Goal: Information Seeking & Learning: Understand process/instructions

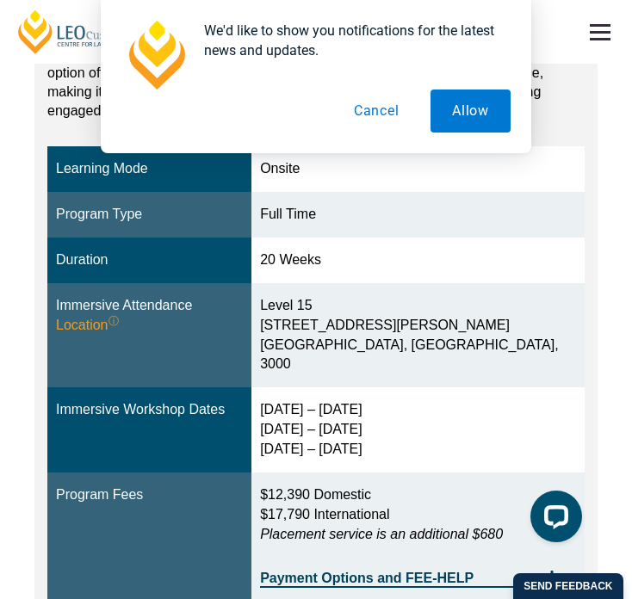
click at [374, 104] on button "Cancel" at bounding box center [376, 110] width 89 height 43
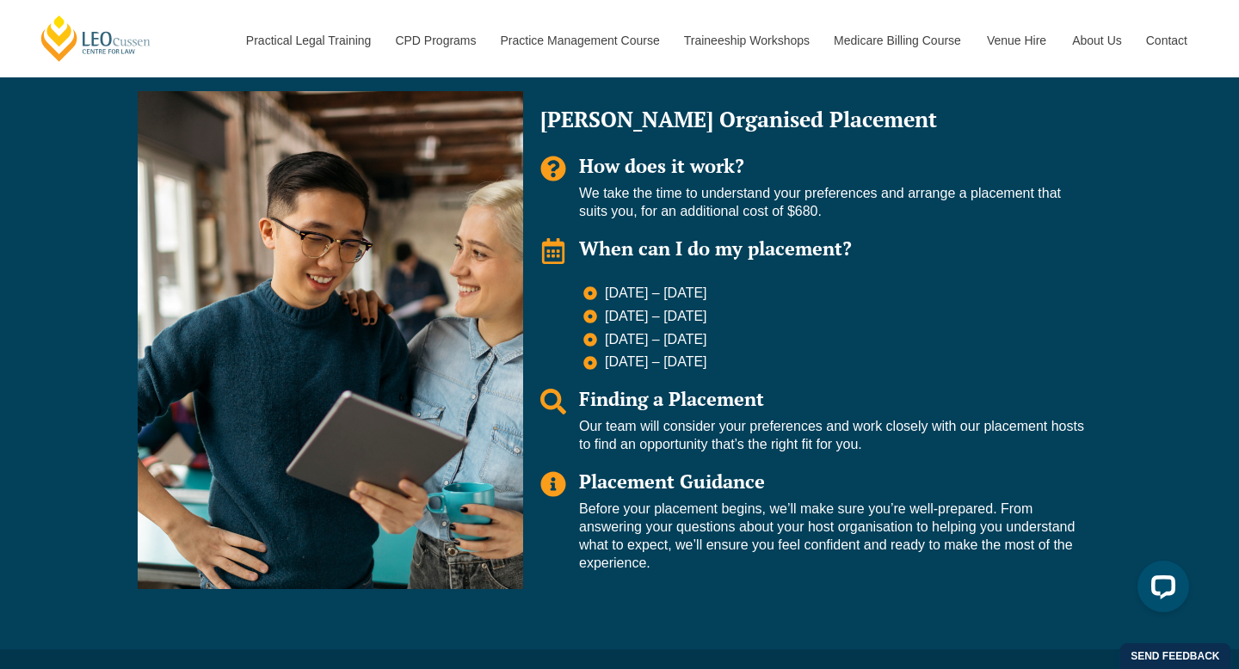
scroll to position [1282, 0]
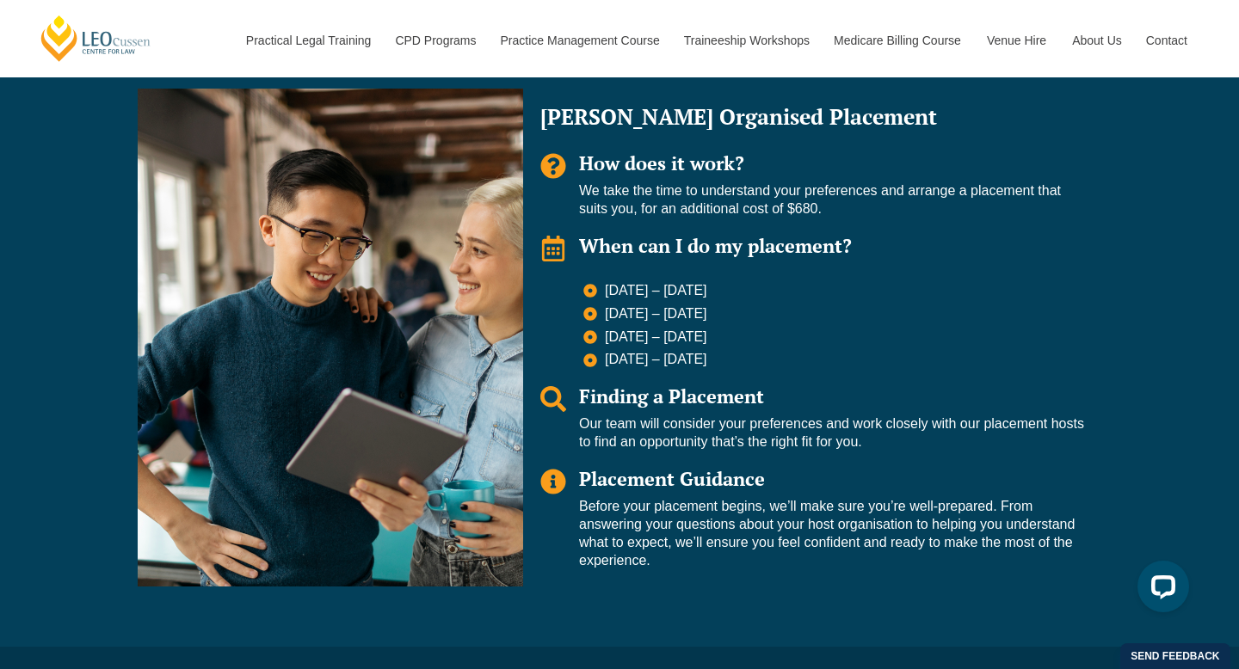
drag, startPoint x: 733, startPoint y: 358, endPoint x: 601, endPoint y: 293, distance: 147.8
click at [601, 293] on ul "[DATE] – [DATE] [DATE] – [DATE] [DATE] – [DATE] [DATE] – [DATE]" at bounding box center [833, 325] width 501 height 87
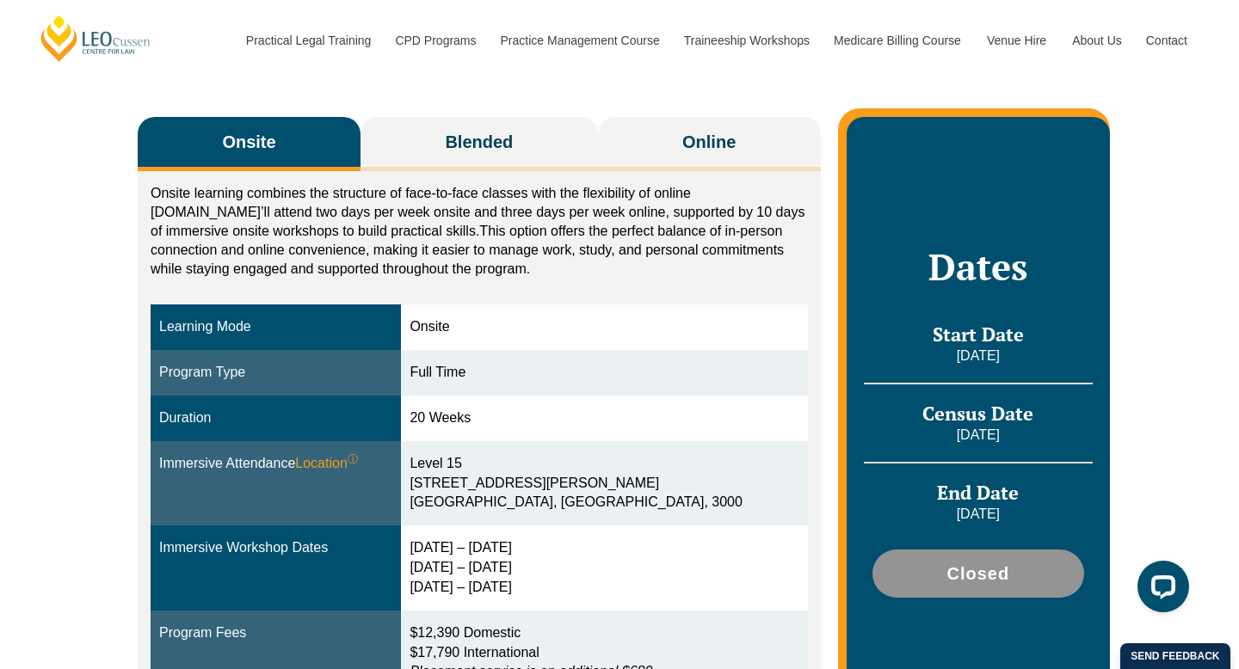
scroll to position [268, 0]
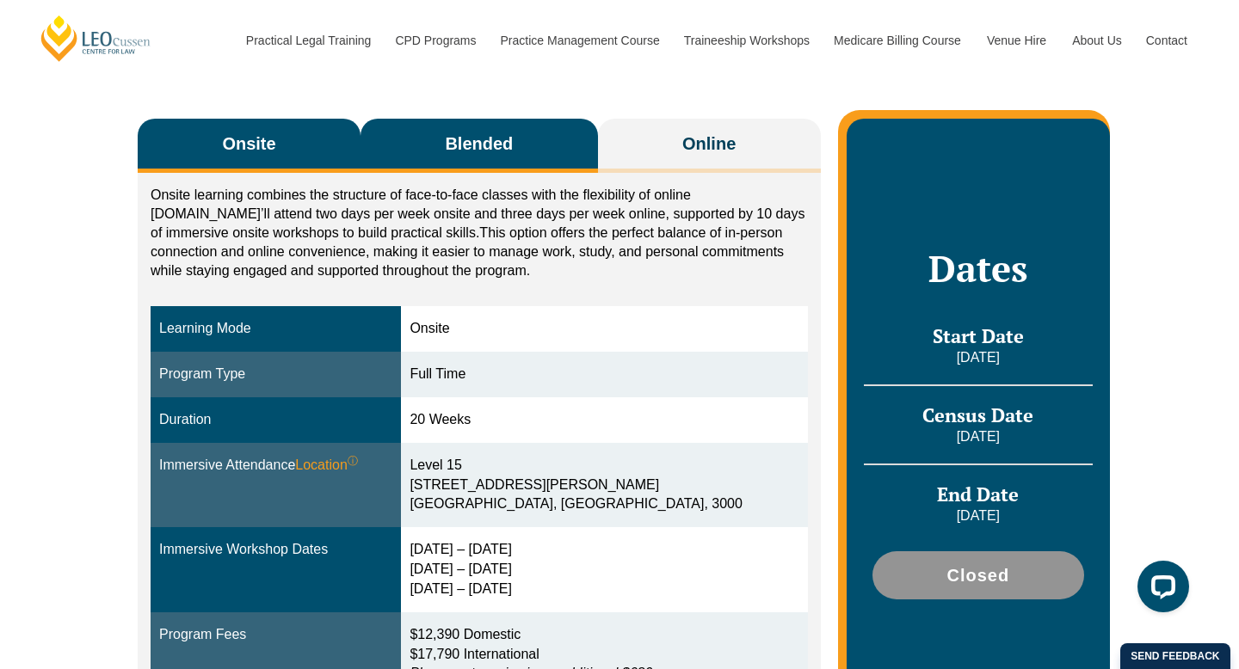
click at [507, 147] on span "Blended" at bounding box center [479, 144] width 68 height 24
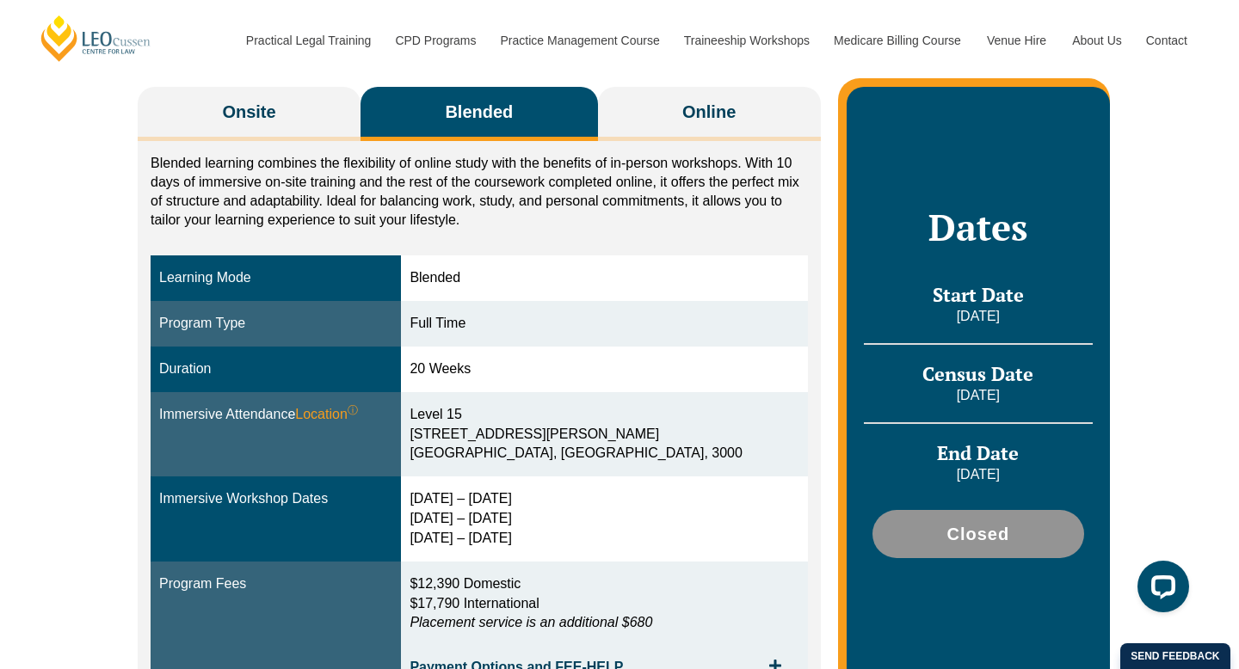
scroll to position [231, 0]
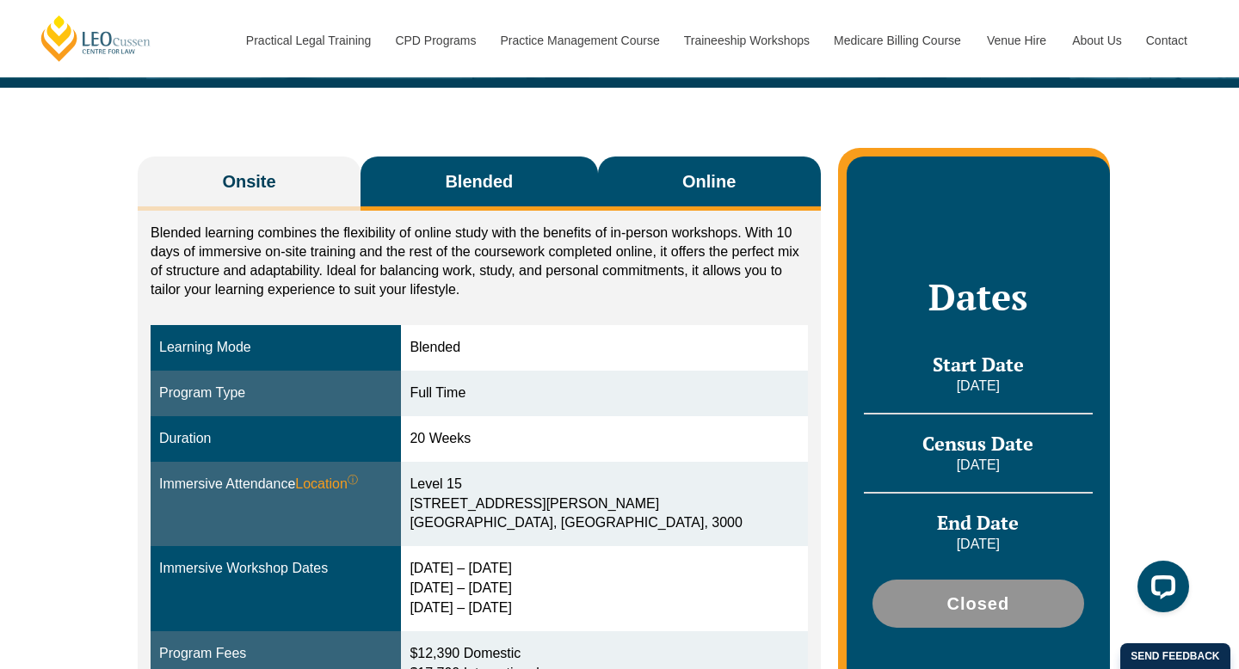
click at [631, 182] on span "Online" at bounding box center [708, 182] width 53 height 24
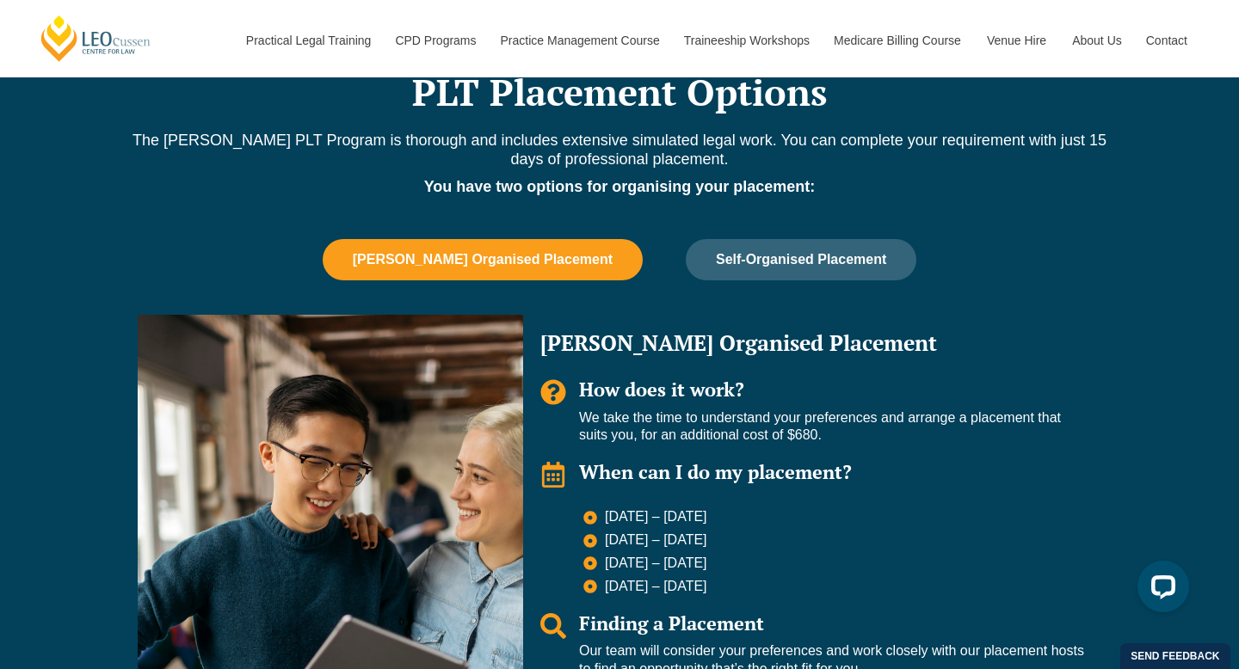
scroll to position [1090, 0]
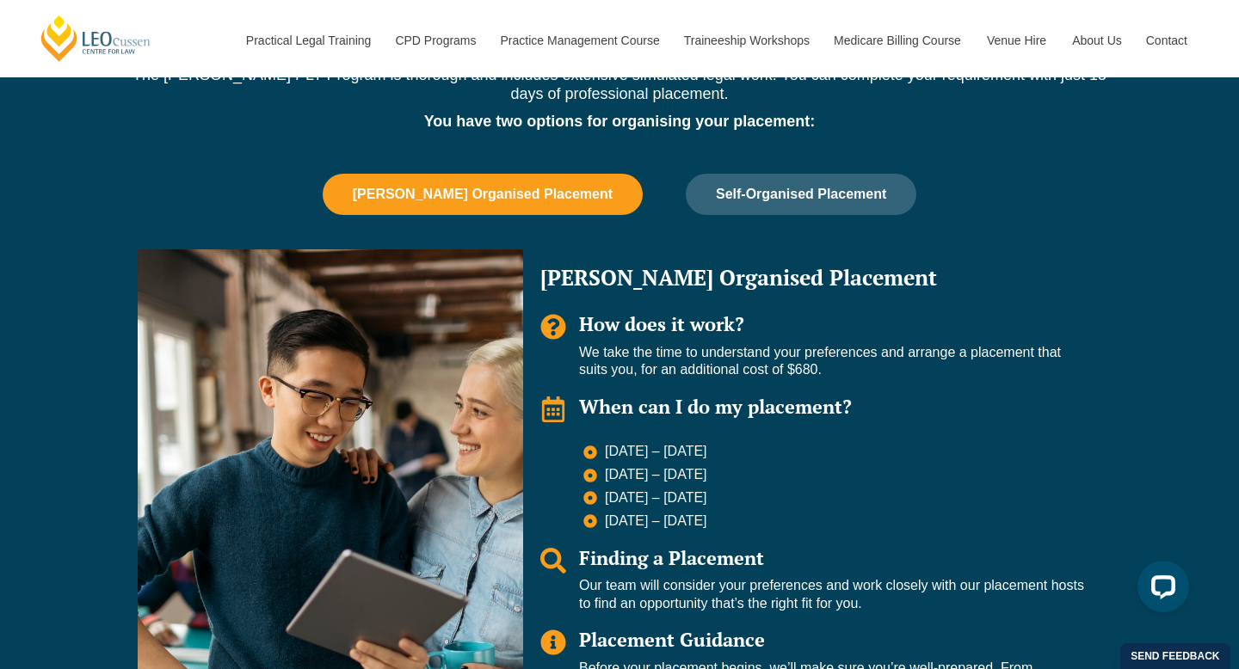
click at [324, 171] on div "PLT Placement Options The [PERSON_NAME] PLT Program is thorough and includes ex…" at bounding box center [619, 381] width 981 height 855
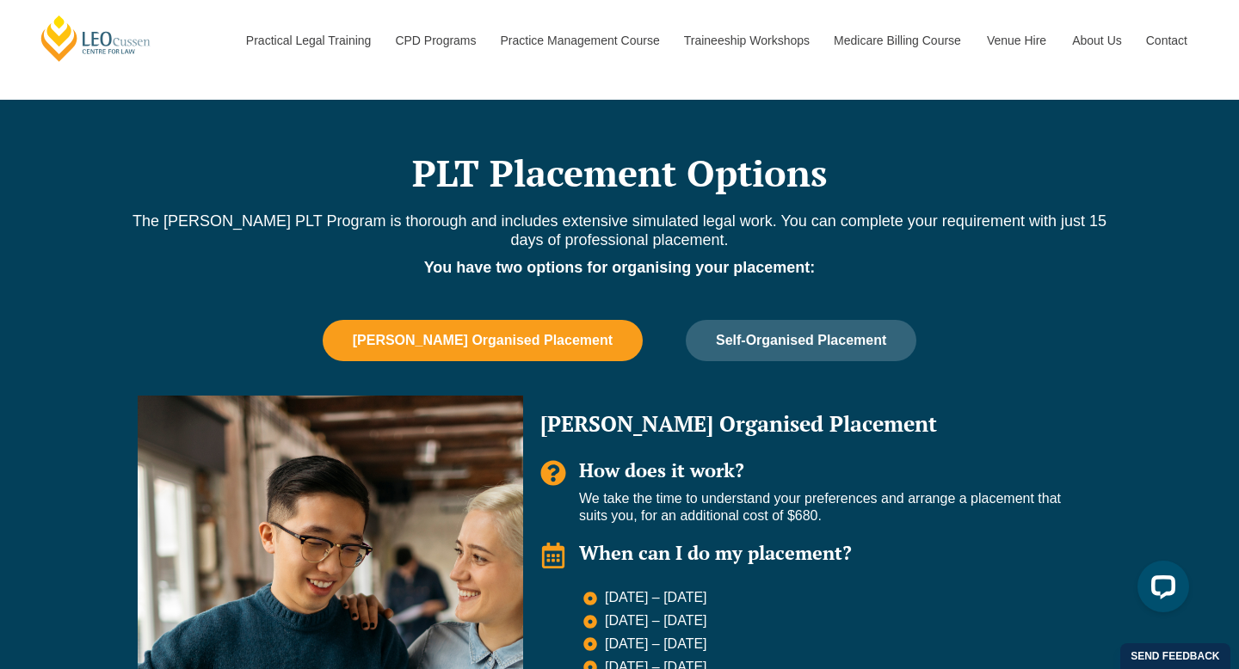
scroll to position [930, 0]
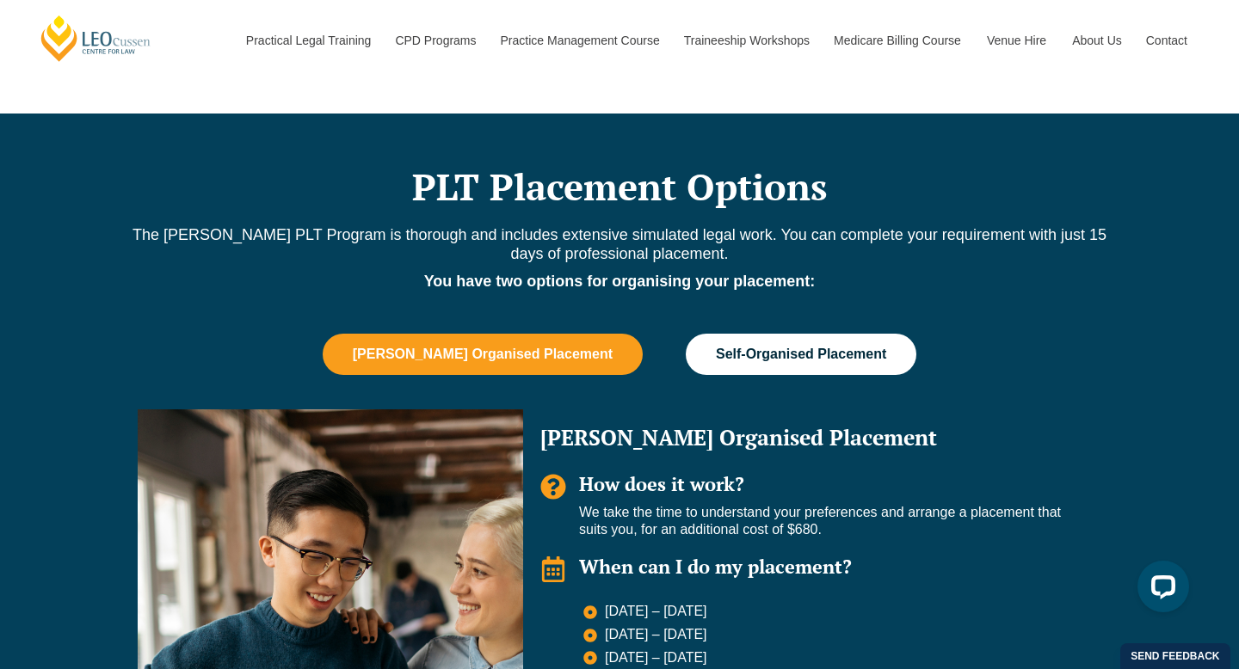
click at [631, 348] on button "Self-Organised Placement" at bounding box center [801, 354] width 231 height 41
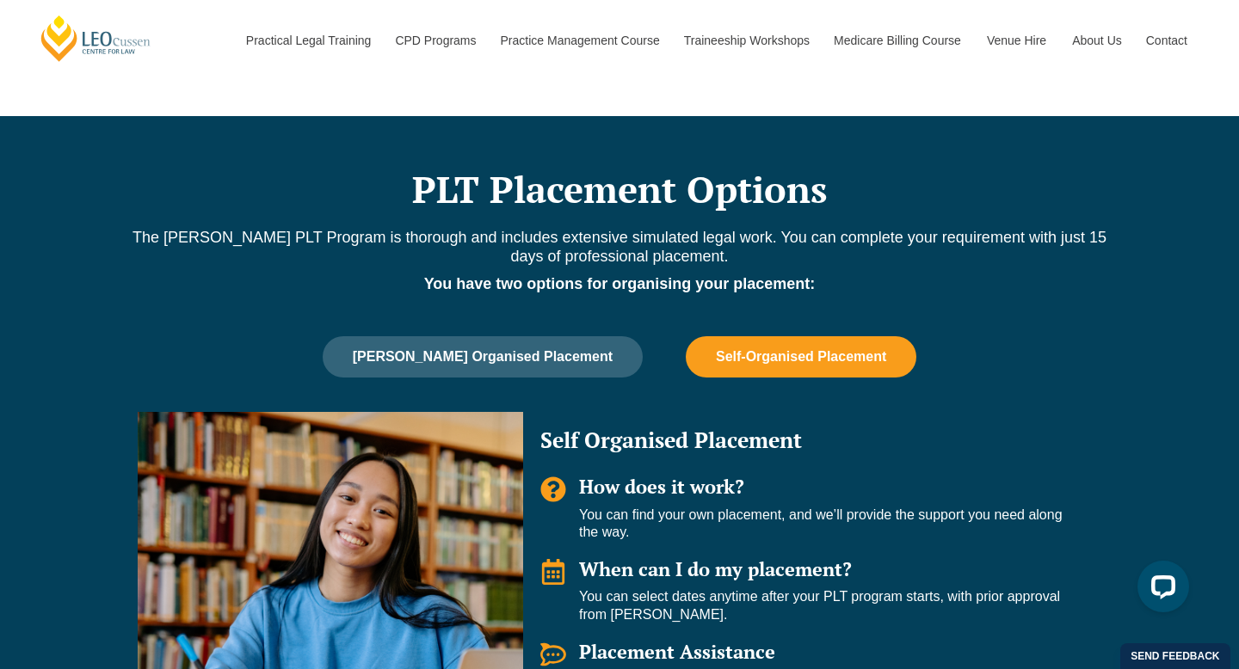
scroll to position [926, 0]
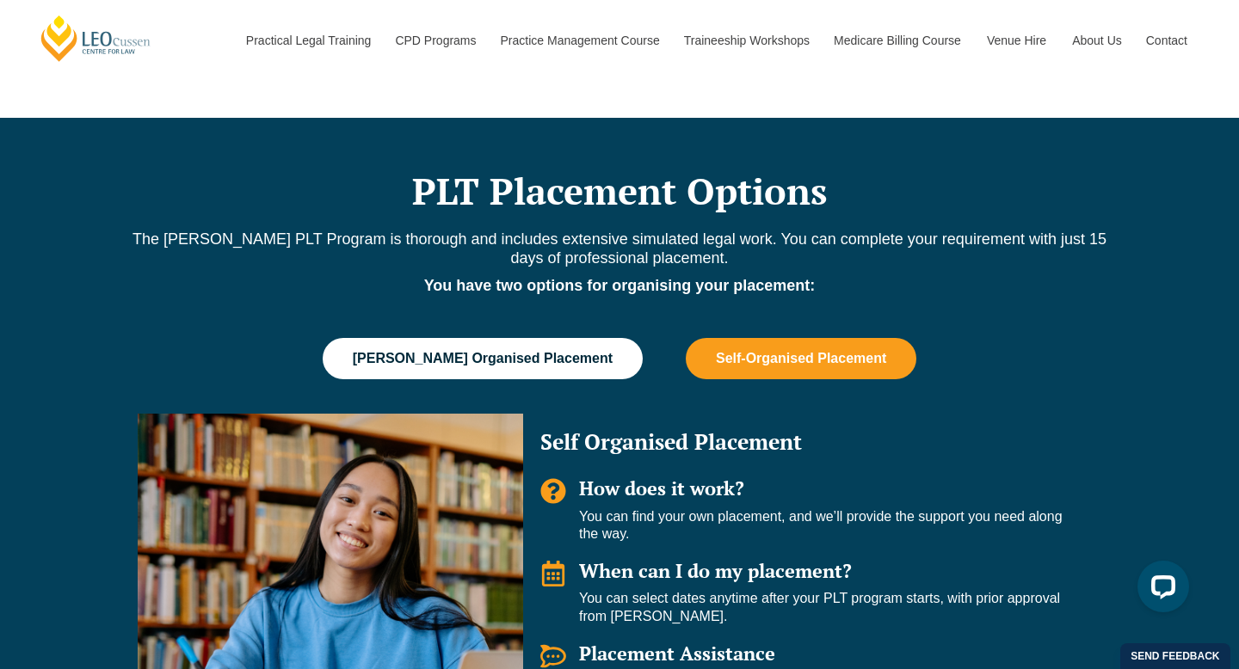
click at [589, 352] on span "[PERSON_NAME] Organised Placement" at bounding box center [483, 358] width 260 height 15
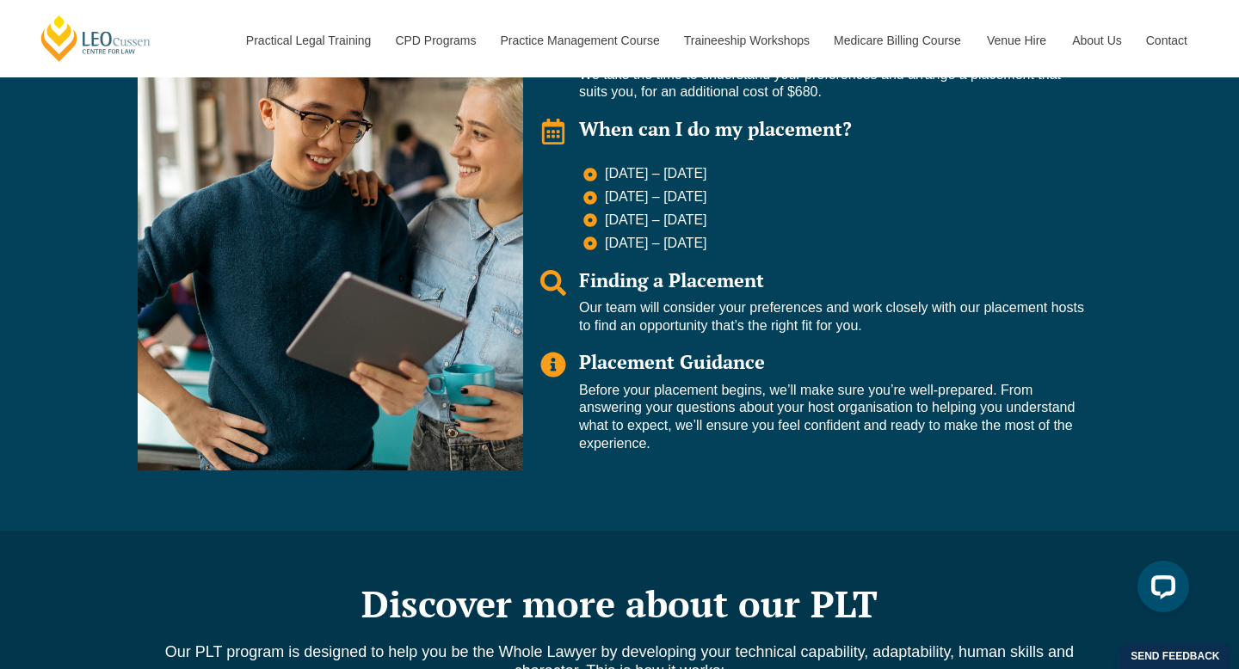
scroll to position [1373, 0]
